Goal: Task Accomplishment & Management: Complete application form

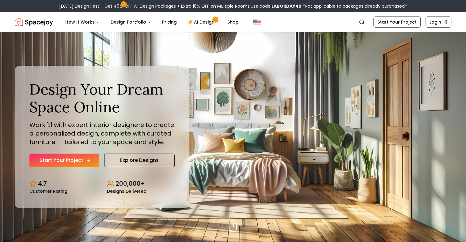
click at [73, 161] on link "Start Your Project" at bounding box center [64, 160] width 70 height 13
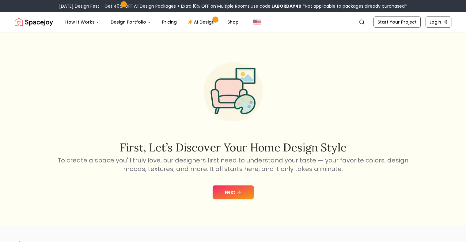
click at [237, 194] on icon at bounding box center [239, 192] width 5 height 5
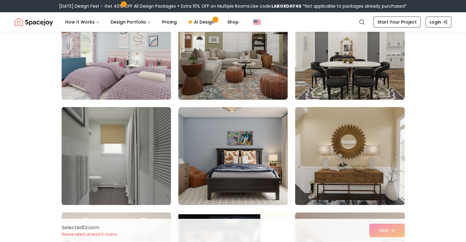
scroll to position [92, 0]
